Goal: Information Seeking & Learning: Learn about a topic

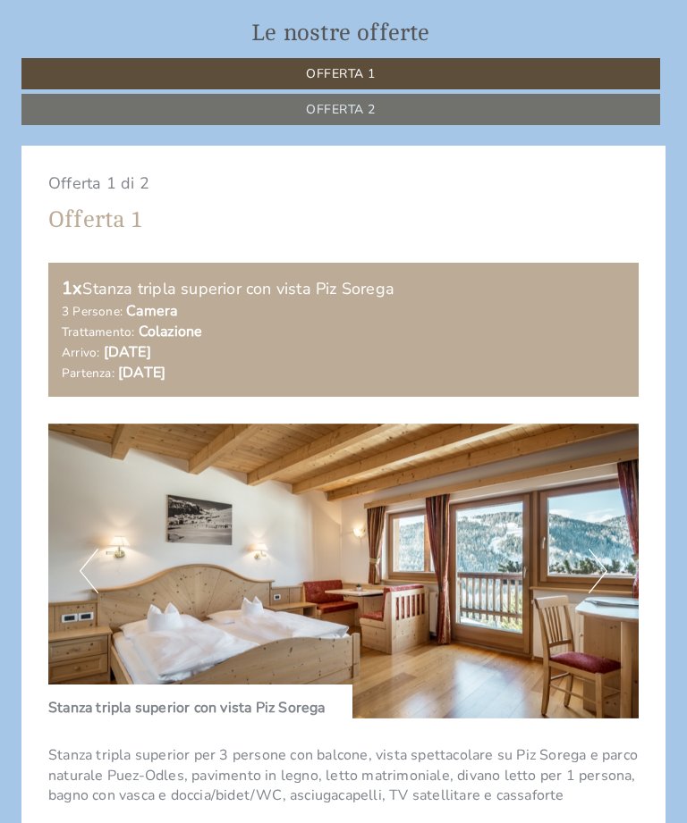
scroll to position [1073, 0]
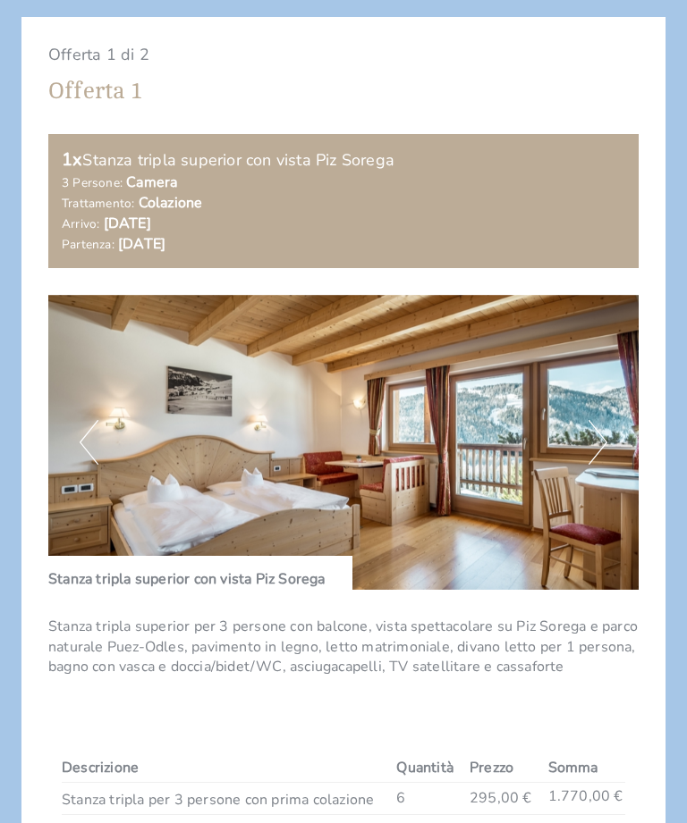
scroll to position [0, 0]
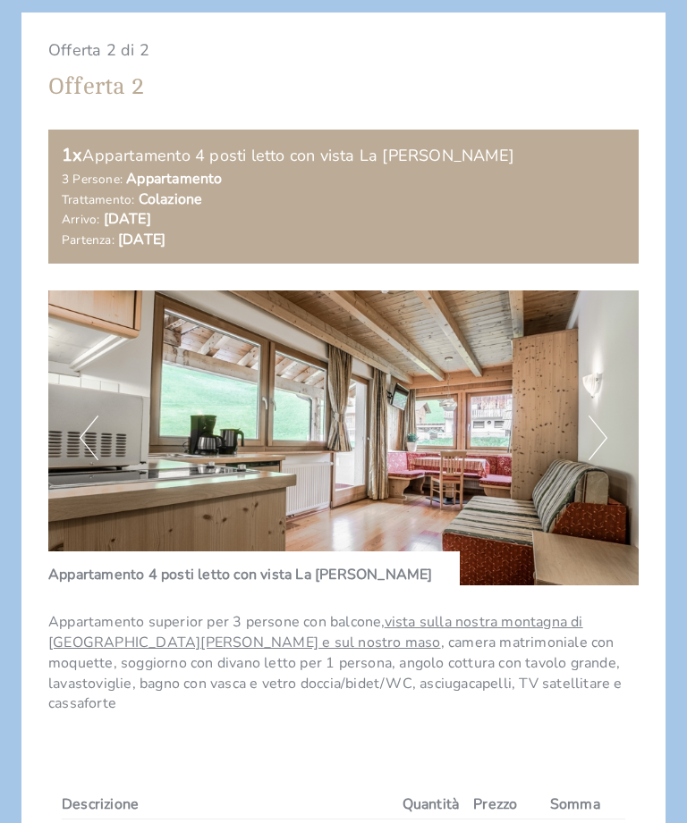
scroll to position [2222, 0]
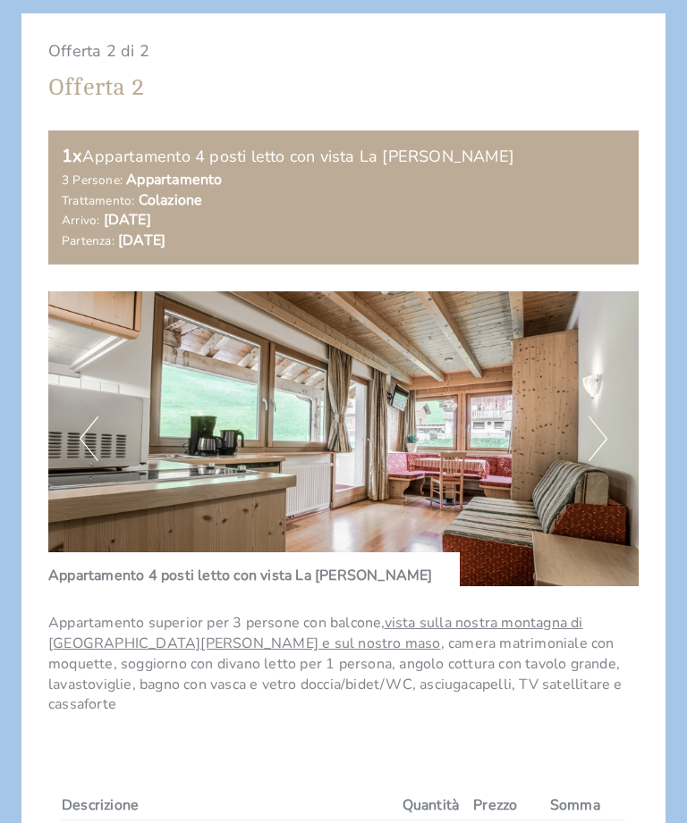
click at [603, 418] on button "Next" at bounding box center [597, 440] width 19 height 45
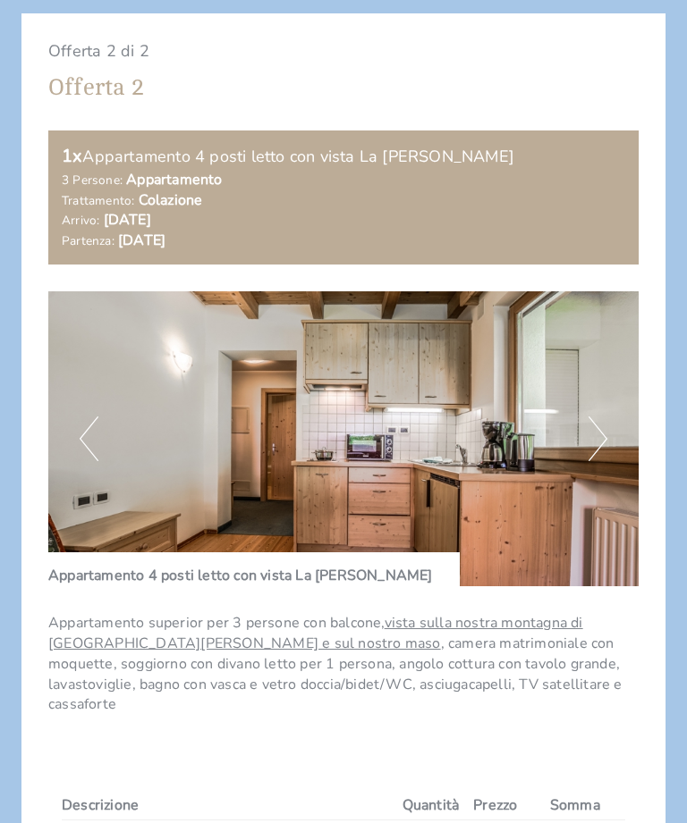
scroll to position [2223, 0]
click at [599, 417] on button "Next" at bounding box center [597, 439] width 19 height 45
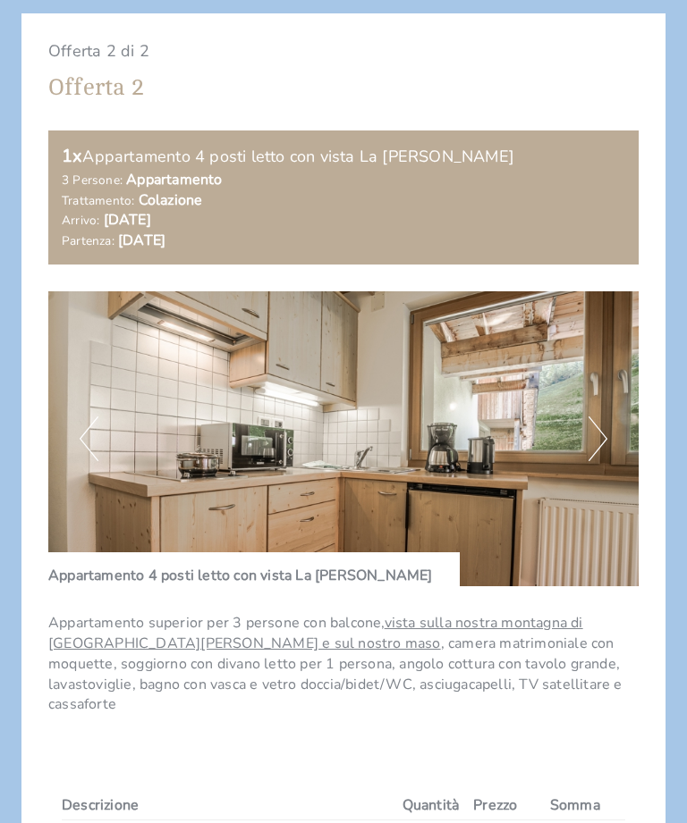
click at [608, 382] on img at bounding box center [343, 438] width 590 height 295
click at [611, 380] on img at bounding box center [343, 438] width 590 height 295
click at [593, 417] on button "Next" at bounding box center [597, 439] width 19 height 45
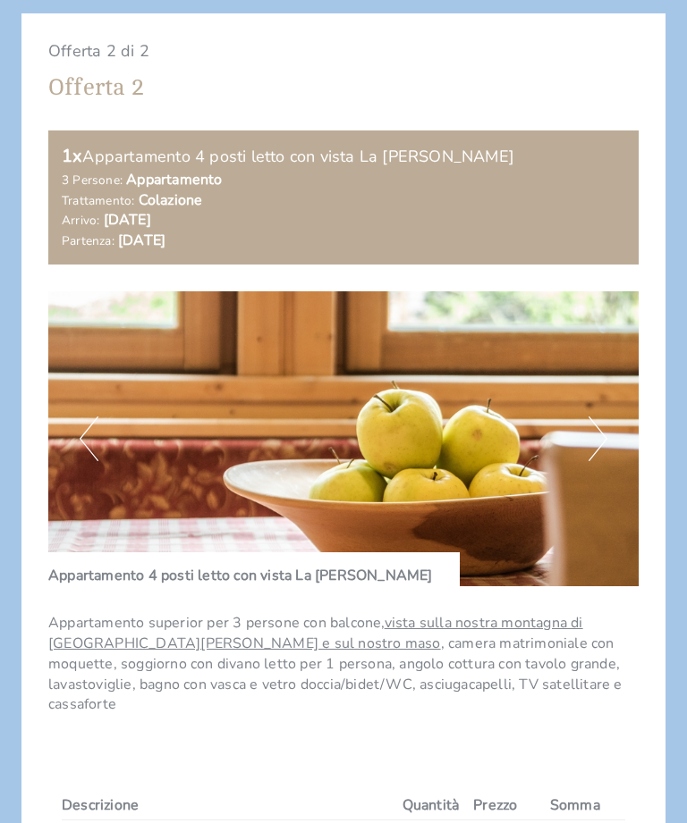
click at [603, 417] on button "Next" at bounding box center [597, 439] width 19 height 45
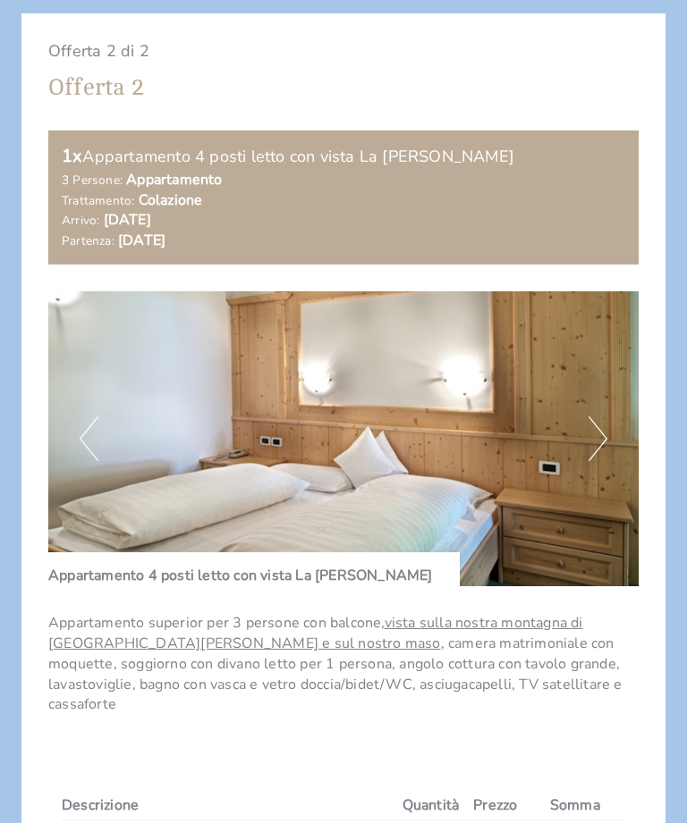
click at [607, 377] on img at bounding box center [343, 438] width 590 height 295
click at [611, 380] on img at bounding box center [343, 438] width 590 height 295
click at [598, 417] on button "Next" at bounding box center [597, 439] width 19 height 45
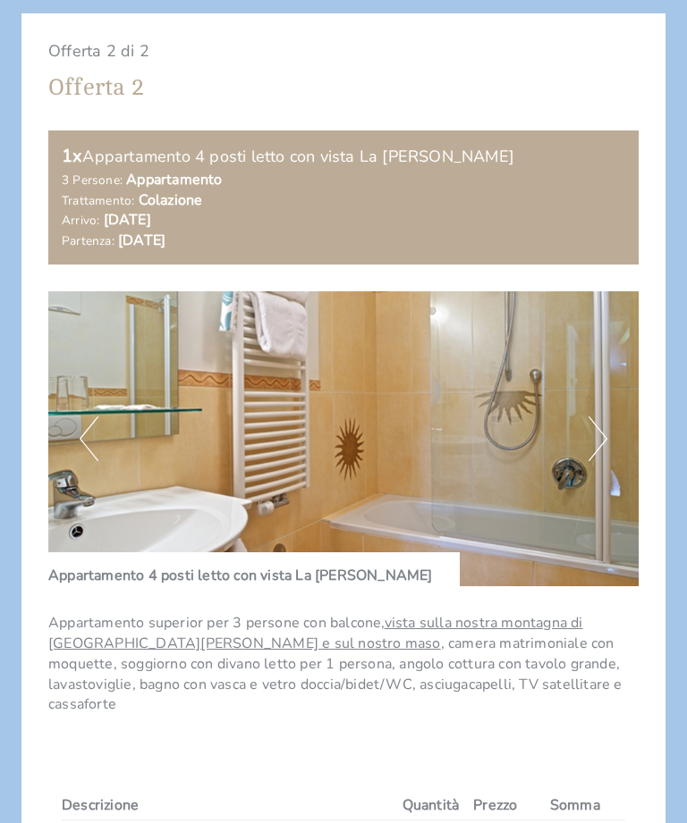
click at [602, 417] on button "Next" at bounding box center [597, 439] width 19 height 45
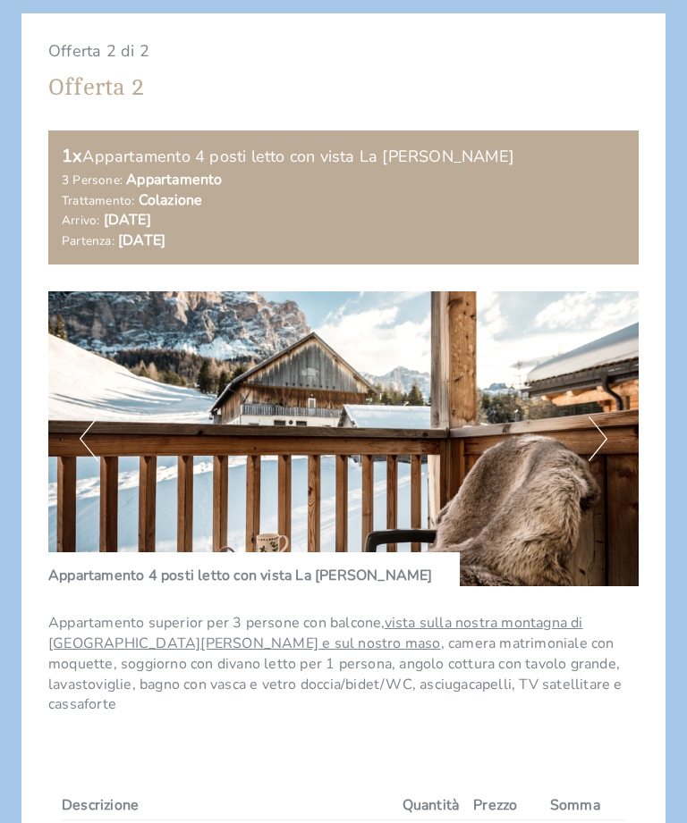
click at [605, 417] on button "Next" at bounding box center [597, 439] width 19 height 45
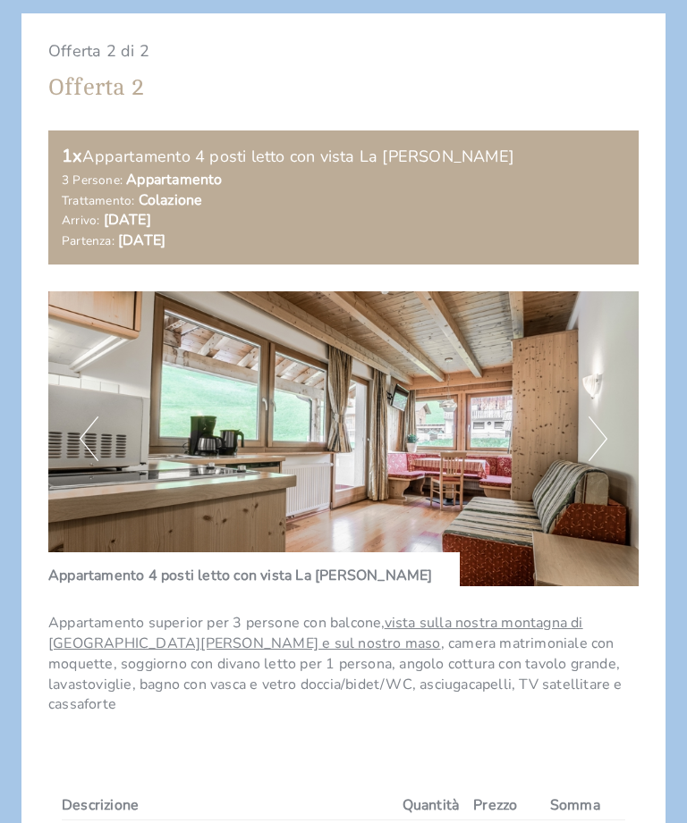
click at [597, 417] on button "Next" at bounding box center [597, 439] width 19 height 45
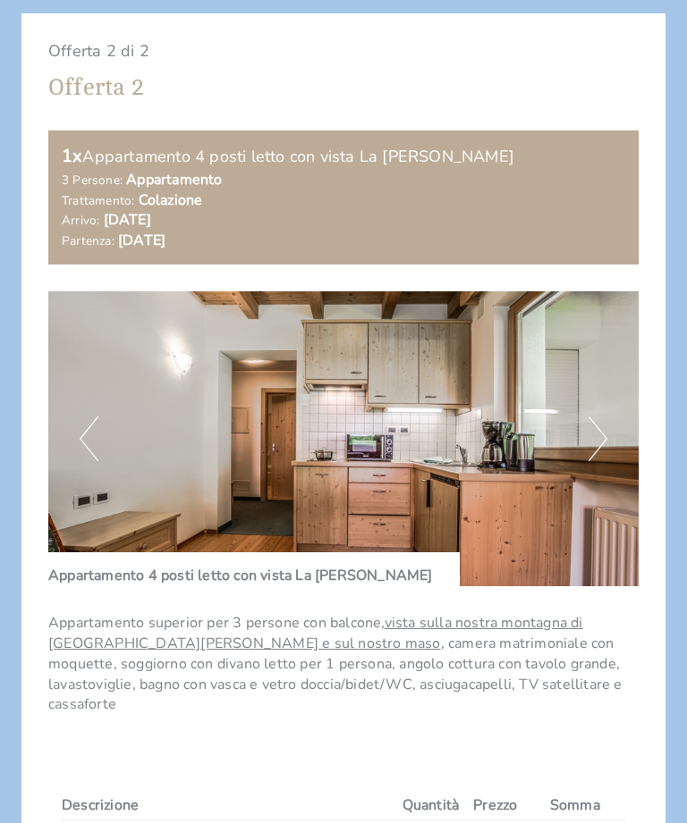
click at [602, 417] on button "Next" at bounding box center [597, 439] width 19 height 45
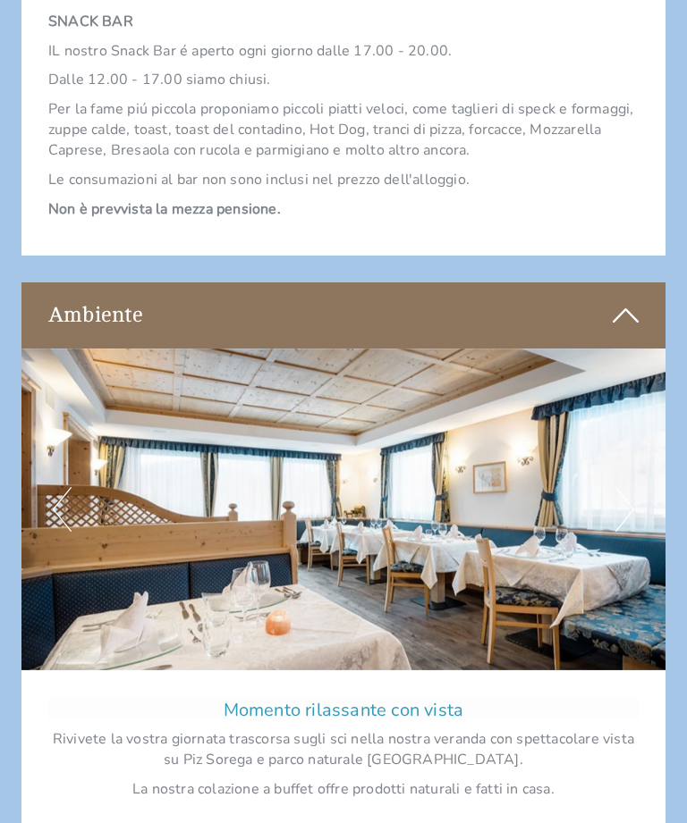
scroll to position [3878, 0]
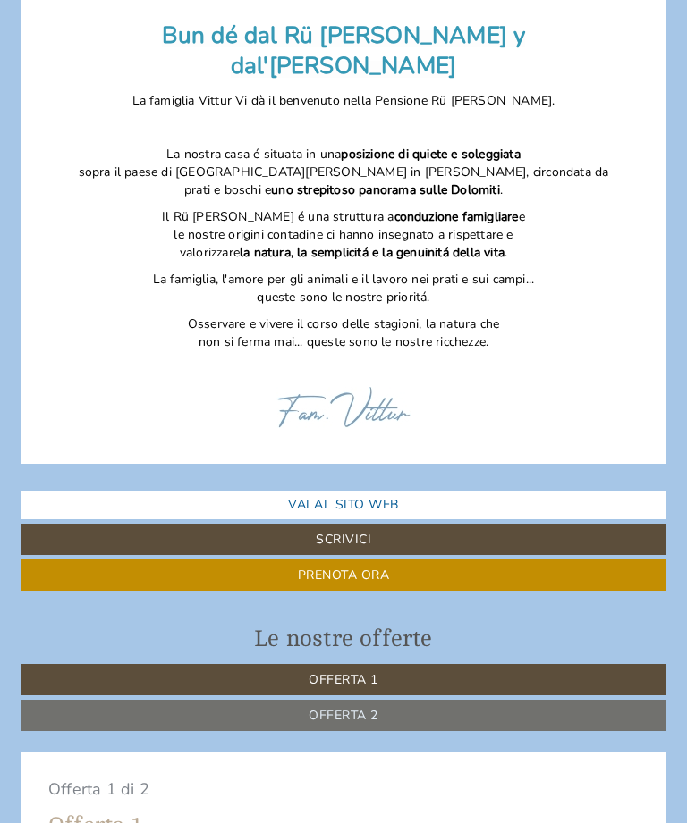
scroll to position [551, 0]
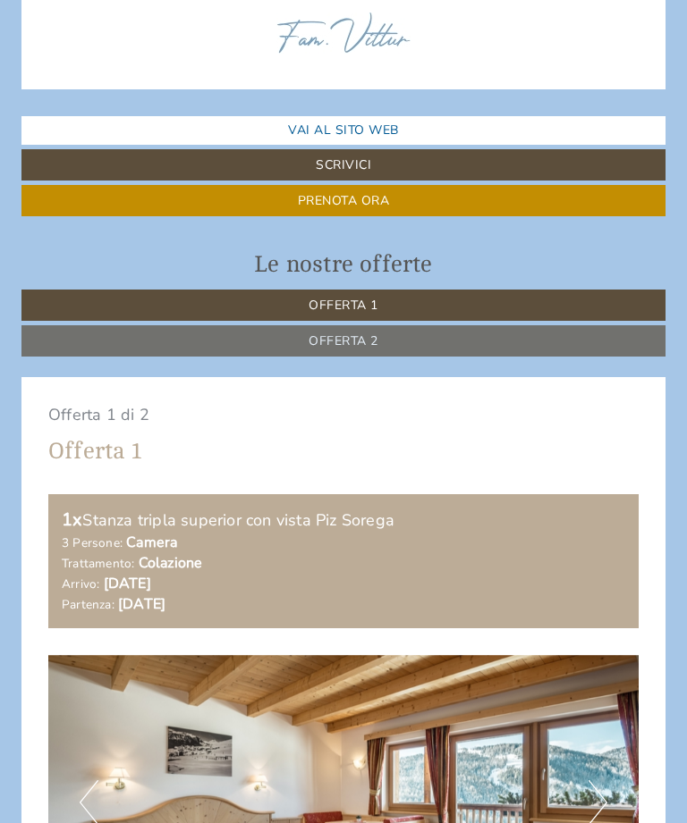
scroll to position [841, 0]
